Goal: Find specific page/section: Find specific page/section

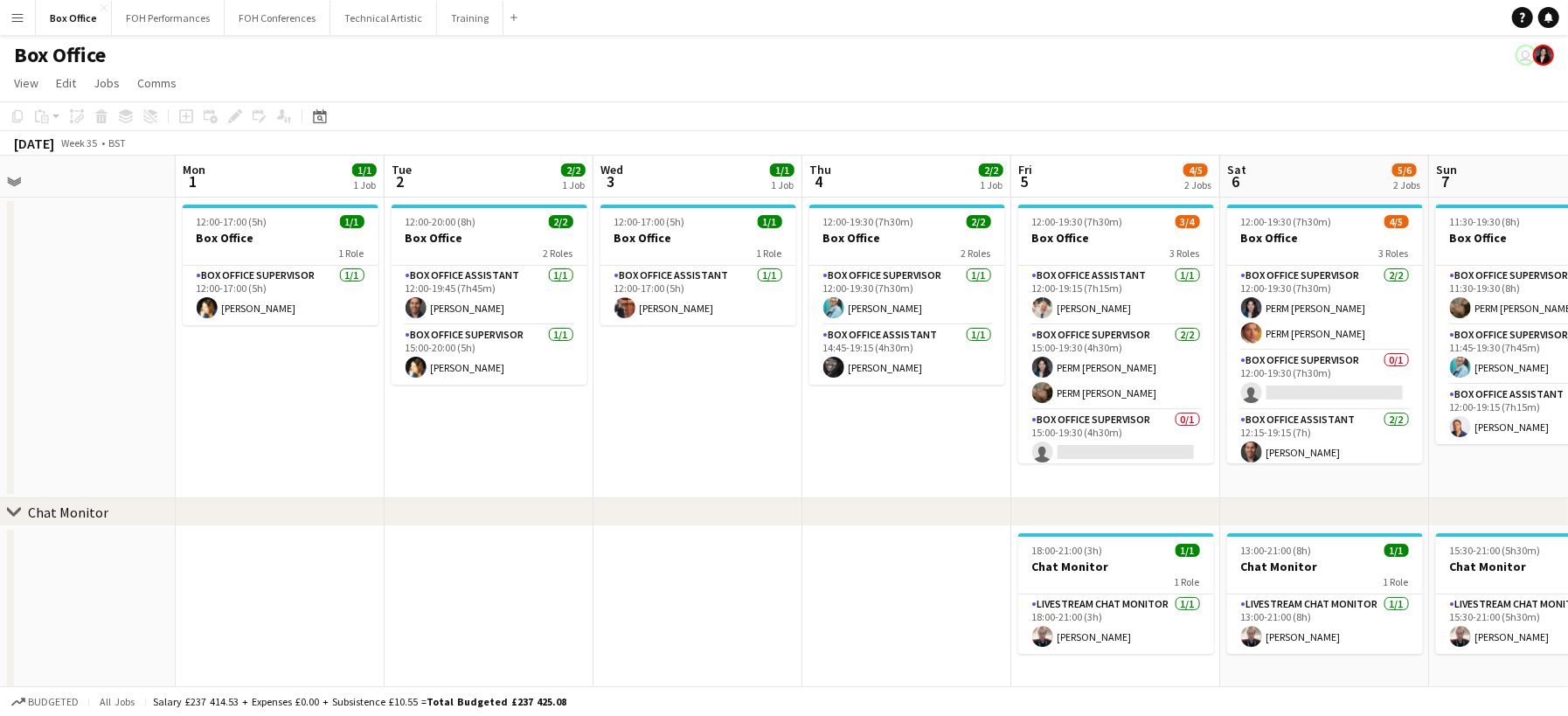
scroll to position [0, 685]
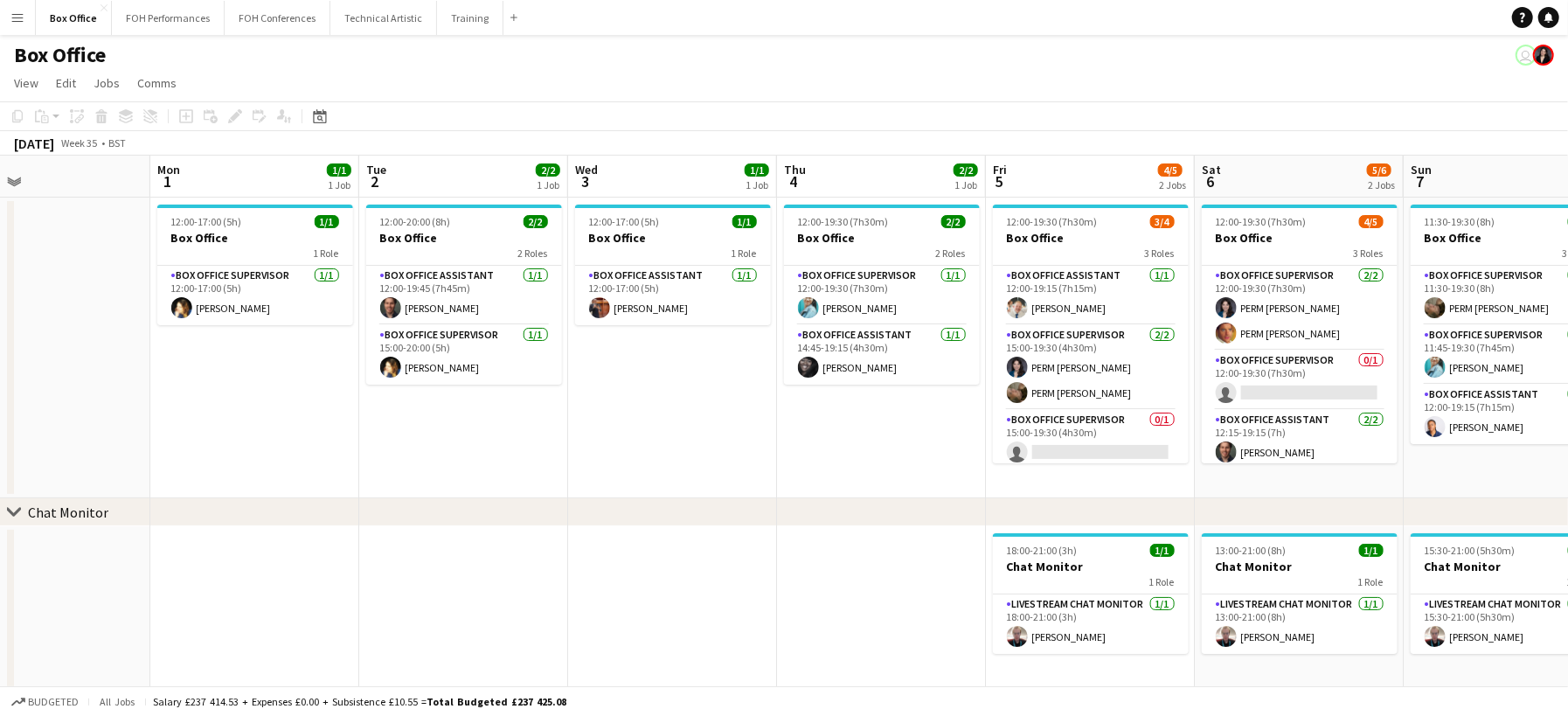
drag, startPoint x: 1360, startPoint y: 397, endPoint x: -347, endPoint y: 262, distance: 1712.3
click at [0, 262] on html "Menu Boards Boards Boards All jobs Status Workforce Workforce My Workforce Recr…" at bounding box center [784, 360] width 1568 height 720
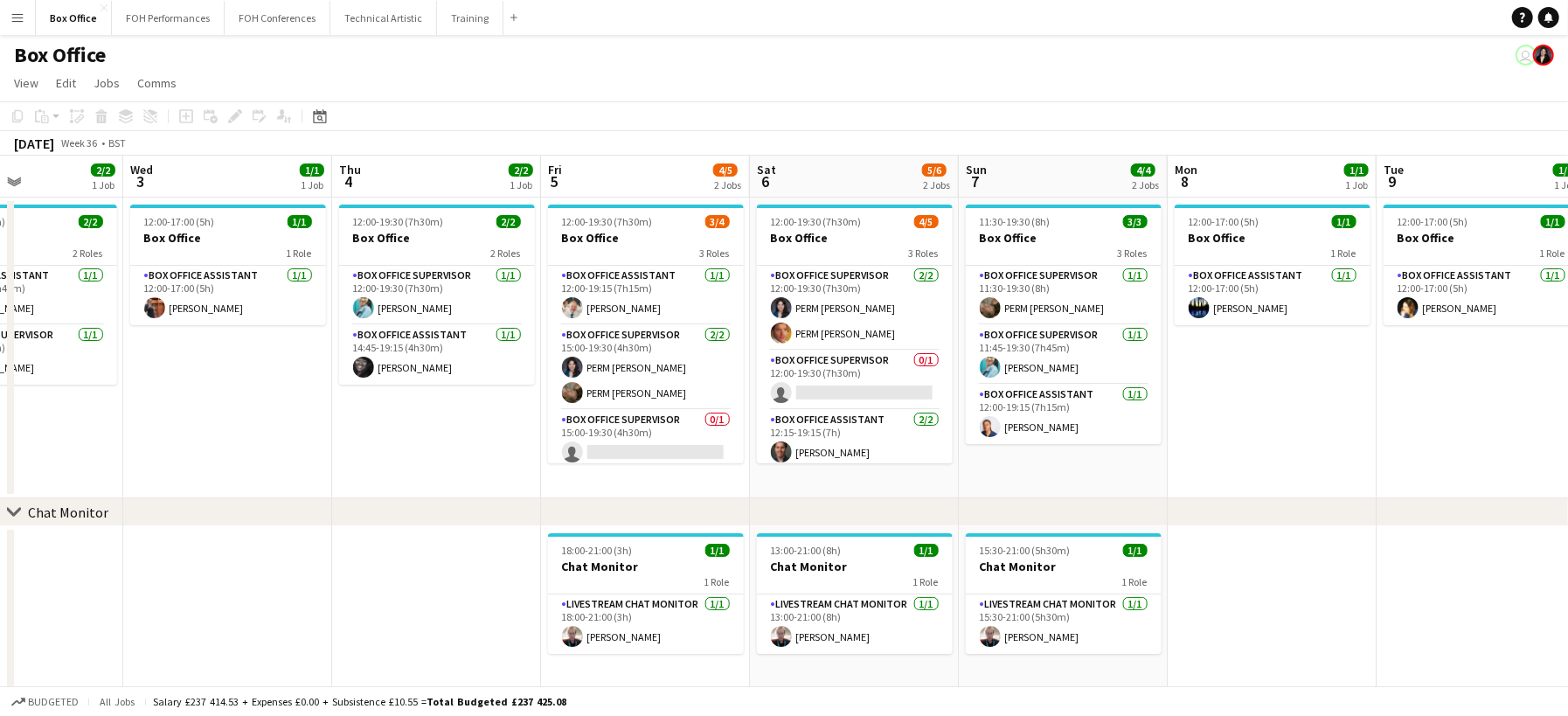
scroll to position [0, 771]
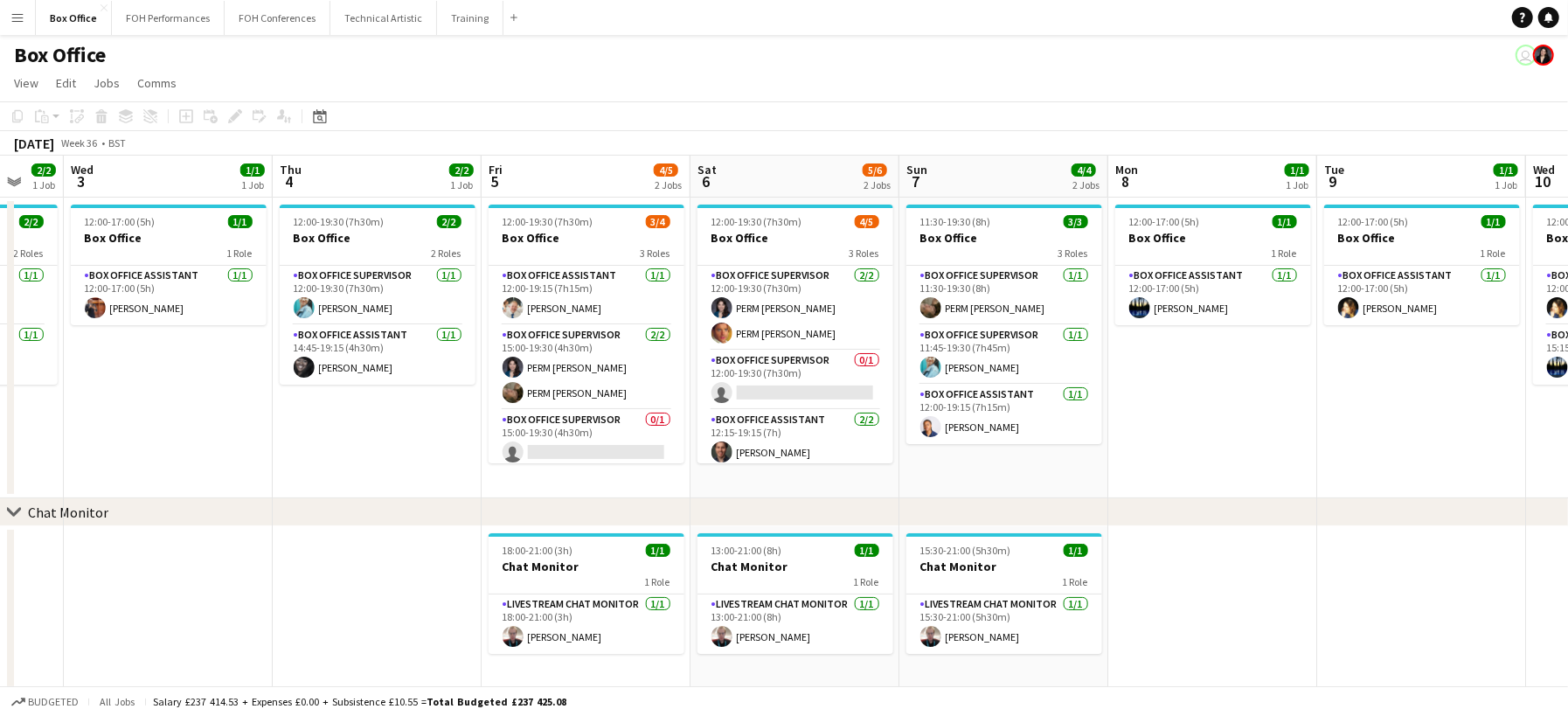
drag, startPoint x: 857, startPoint y: 446, endPoint x: 353, endPoint y: 410, distance: 505.3
click at [353, 410] on app-calendar-viewport "Sat 30 Sun 31 Mon 1 1/1 1 Job Tue 2 2/2 1 Job Wed 3 1/1 1 Job Thu 4 2/2 1 Job F…" at bounding box center [784, 423] width 1568 height 535
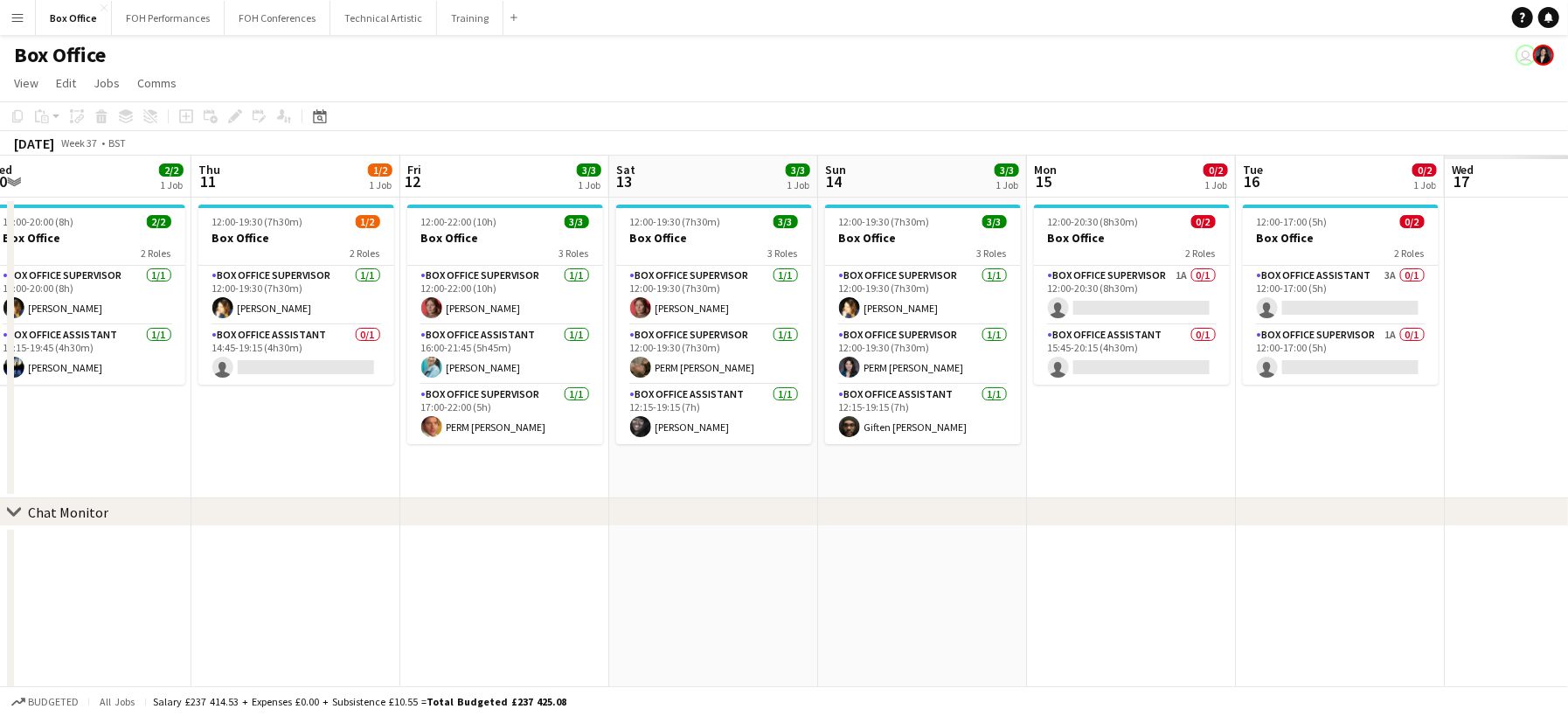
scroll to position [0, 465]
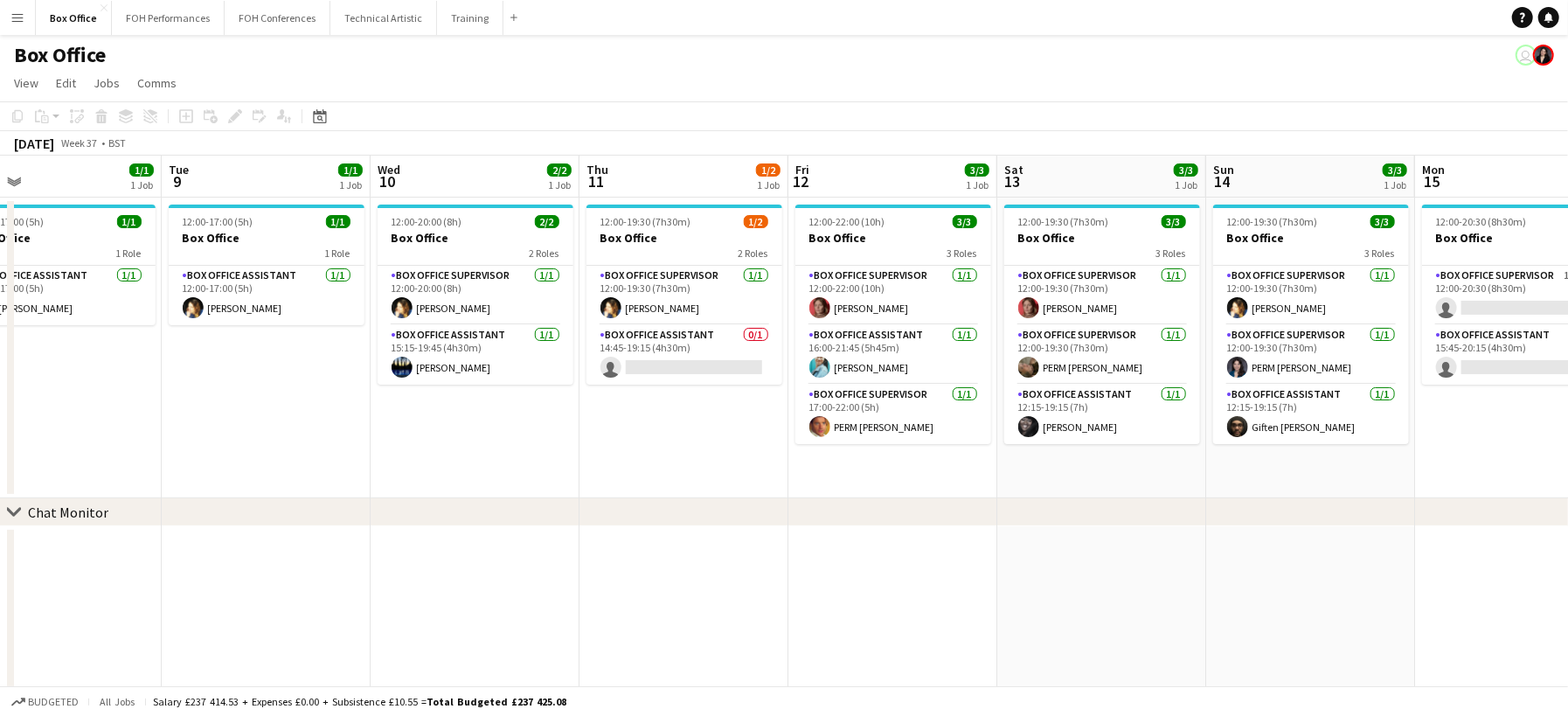
drag, startPoint x: 1384, startPoint y: 436, endPoint x: 229, endPoint y: 317, distance: 1161.1
click at [229, 317] on app-calendar-viewport "Sat 6 5/6 2 Jobs Sun 7 4/4 2 Jobs Mon 8 1/1 1 Job Tue 9 1/1 1 Job Wed 10 2/2 1 …" at bounding box center [784, 423] width 1568 height 535
